Goal: Entertainment & Leisure: Consume media (video, audio)

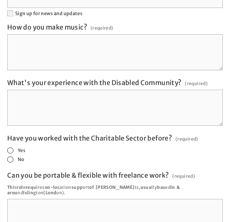
scroll to position [1410, 0]
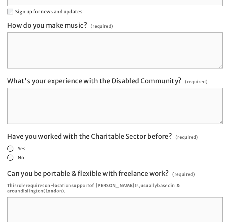
click at [12, 146] on span at bounding box center [10, 149] width 6 height 6
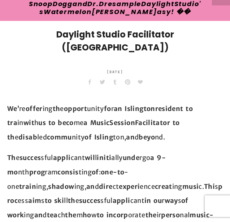
scroll to position [0, 0]
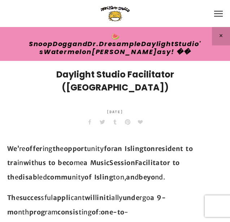
click at [220, 9] on button "Open navigation menu" at bounding box center [218, 14] width 14 height 12
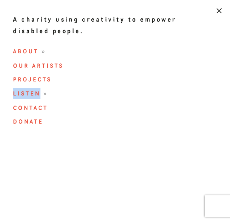
click at [24, 93] on span "Listen" at bounding box center [26, 94] width 27 height 8
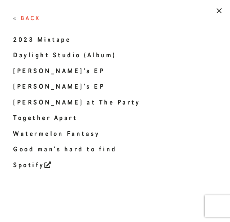
click at [31, 58] on link "Daylight Studio (Album)" at bounding box center [104, 57] width 182 height 16
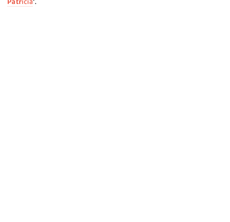
scroll to position [356, 0]
